Goal: Contribute content: Contribute content

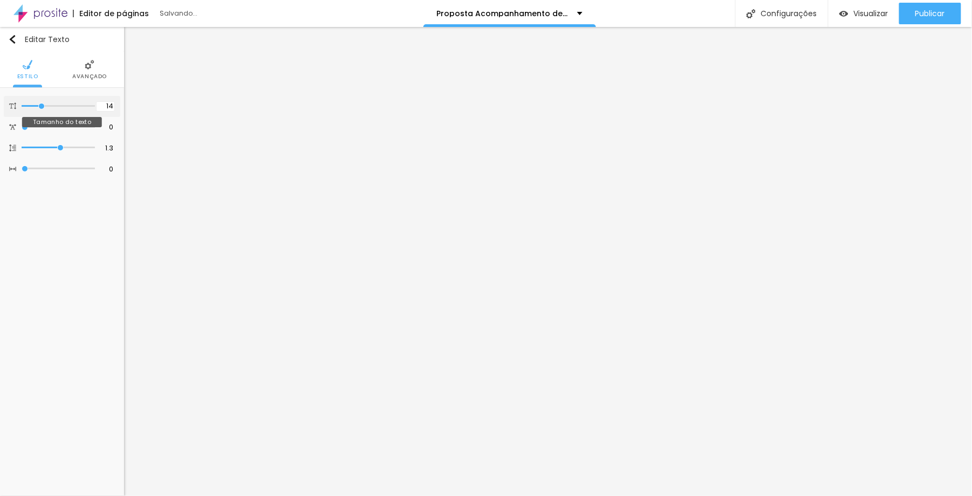
click at [108, 107] on input "14" at bounding box center [105, 106] width 19 height 10
type input "1"
type input "12"
type input "8"
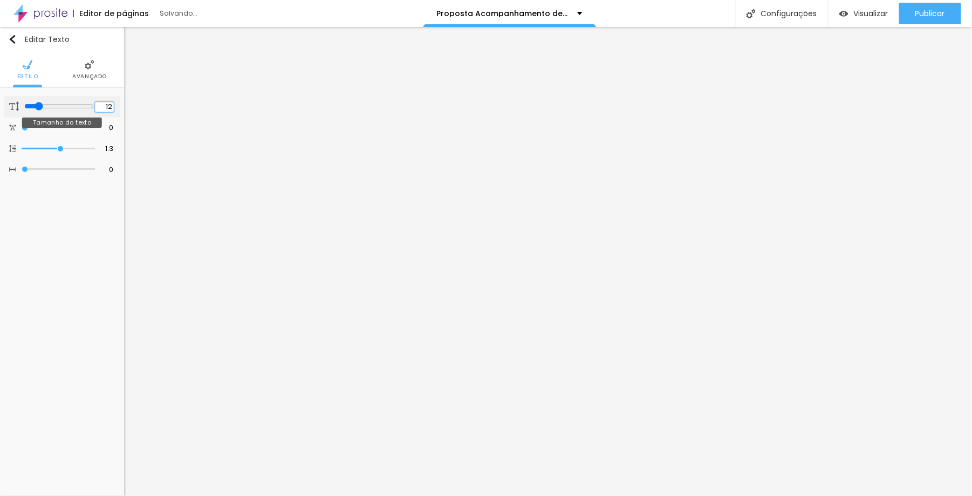
type input "1"
type input "14"
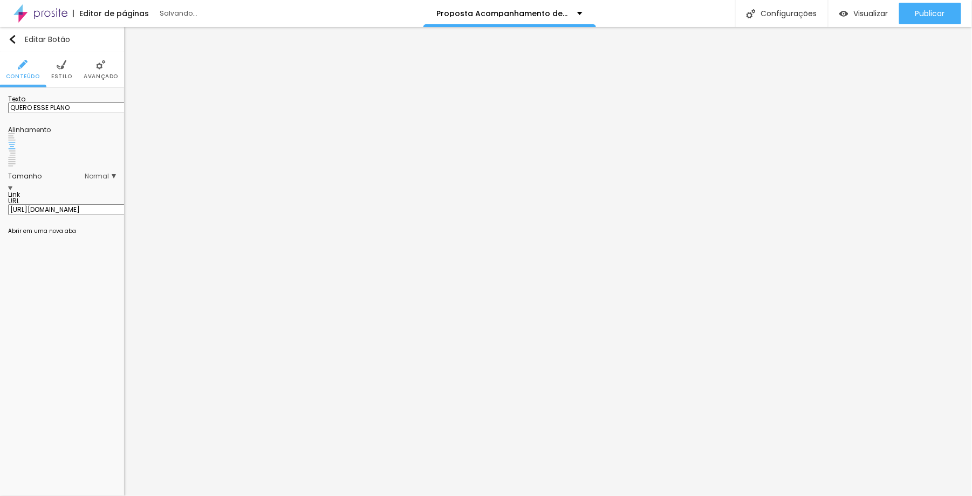
click at [83, 113] on input "QUERO ESSE PLANO" at bounding box center [72, 107] width 129 height 11
type input "g"
type input "GARANTIR ESTE PLANO"
click at [81, 113] on input "QUERO ESSE PLANO" at bounding box center [72, 107] width 129 height 11
paste input "GARANTIR EST"
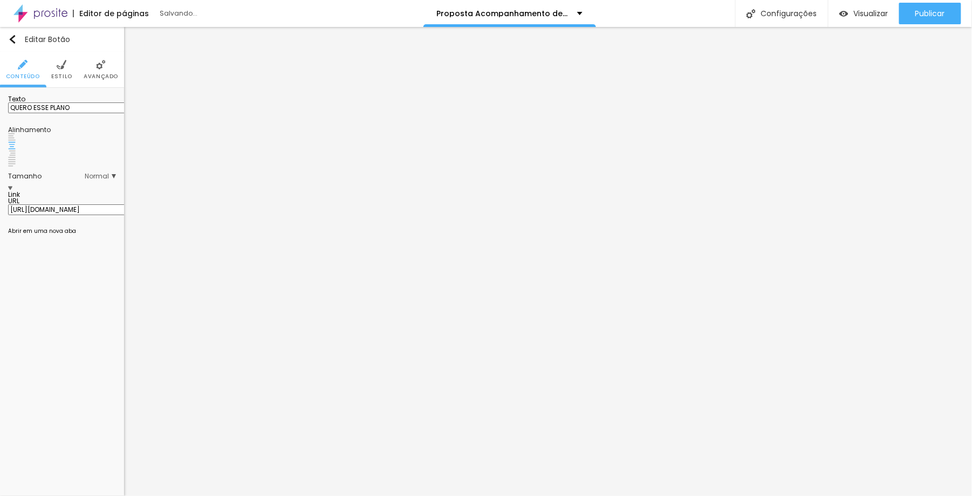
type input "GARANTIR ESTE PLANO"
click at [75, 113] on input "QUERO ESSE PLANO" at bounding box center [72, 107] width 129 height 11
paste input "GARANTIR EST"
type input "GARANTIR ESTE PLANO"
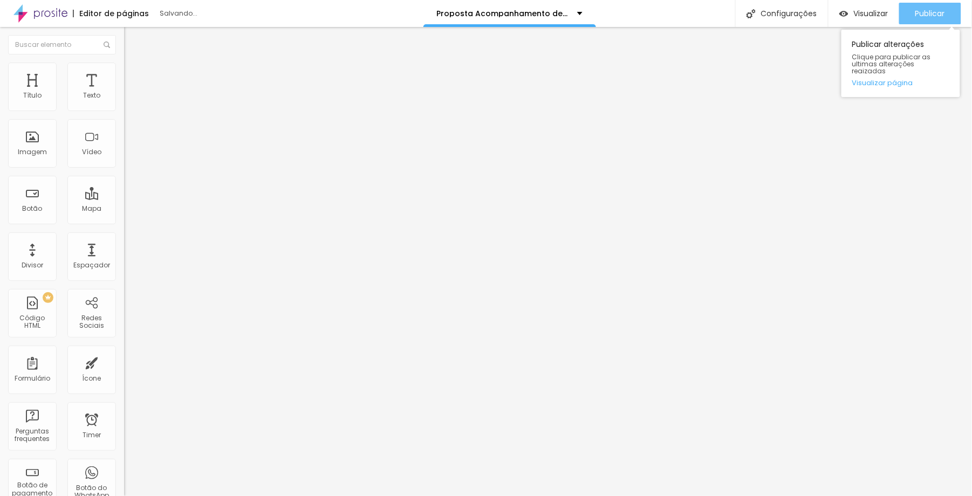
click at [926, 10] on span "Publicar" at bounding box center [930, 13] width 30 height 9
